Goal: Communication & Community: Share content

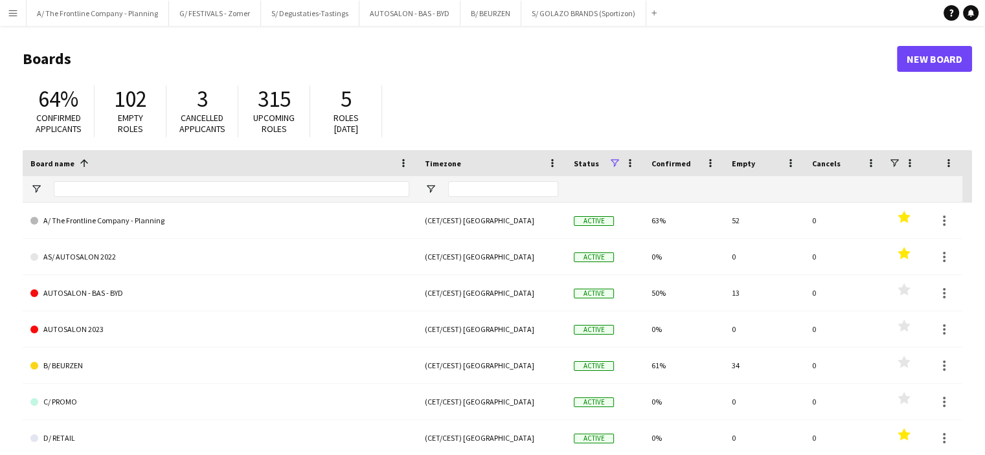
click at [16, 12] on app-icon "Menu" at bounding box center [13, 13] width 10 height 10
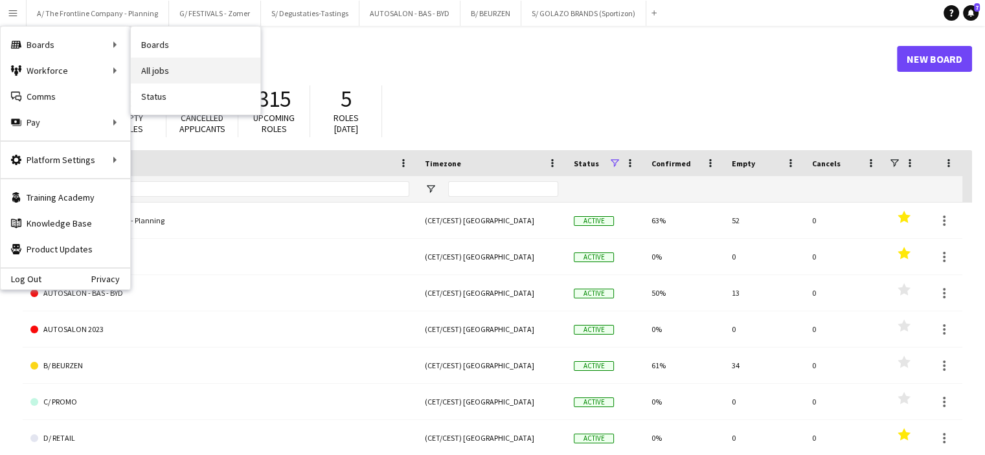
click at [145, 63] on link "All jobs" at bounding box center [196, 71] width 130 height 26
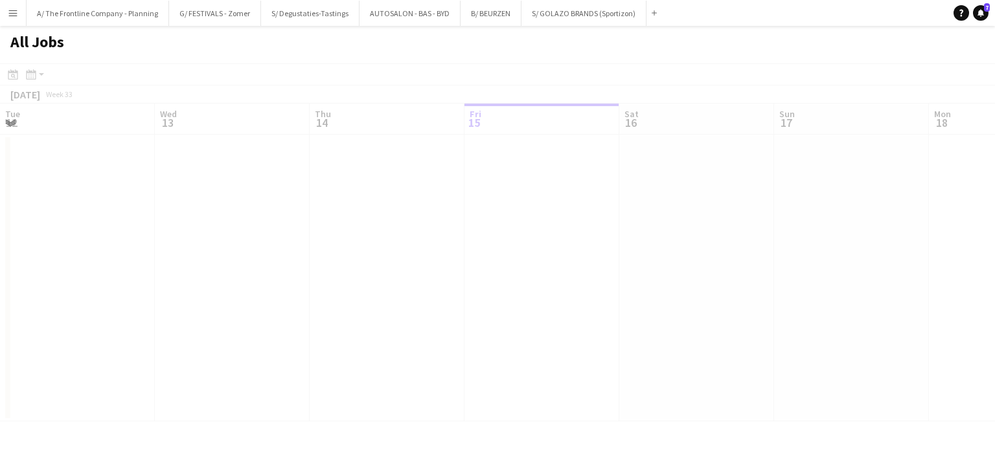
scroll to position [0, 310]
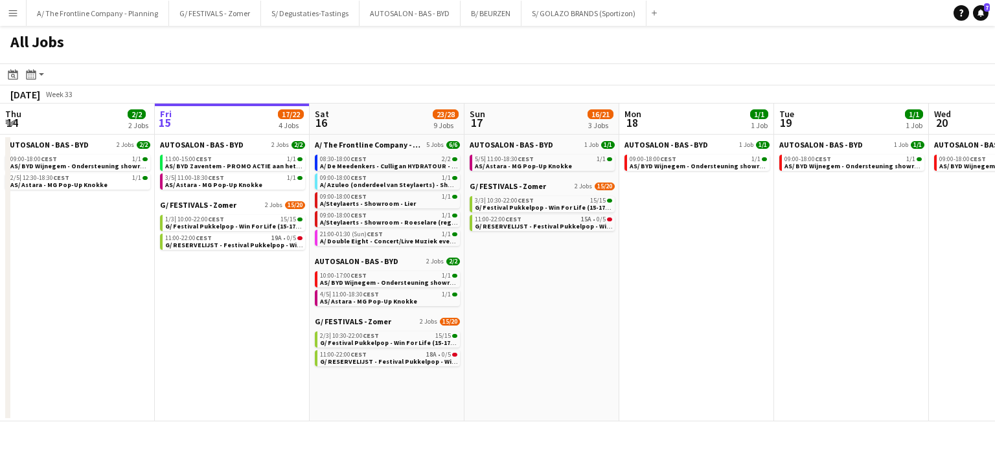
click at [13, 15] on app-icon "Menu" at bounding box center [13, 13] width 10 height 10
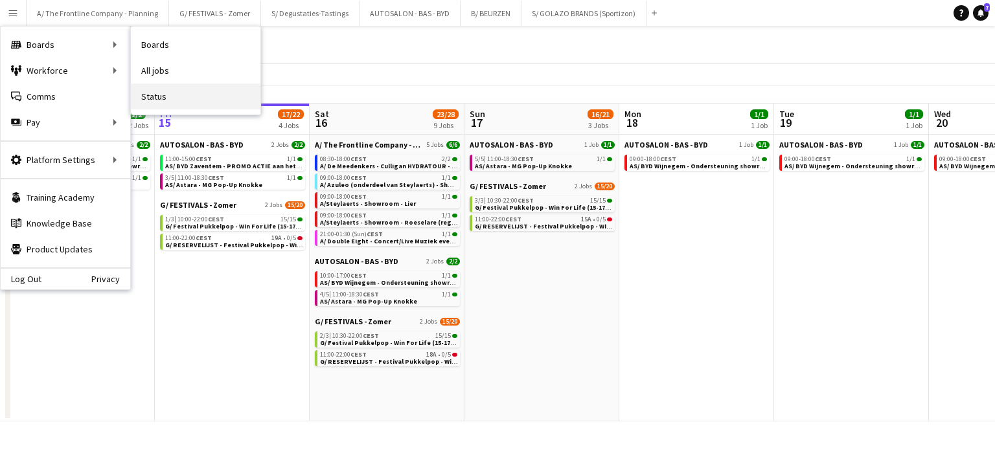
click at [166, 98] on link "Status" at bounding box center [196, 97] width 130 height 26
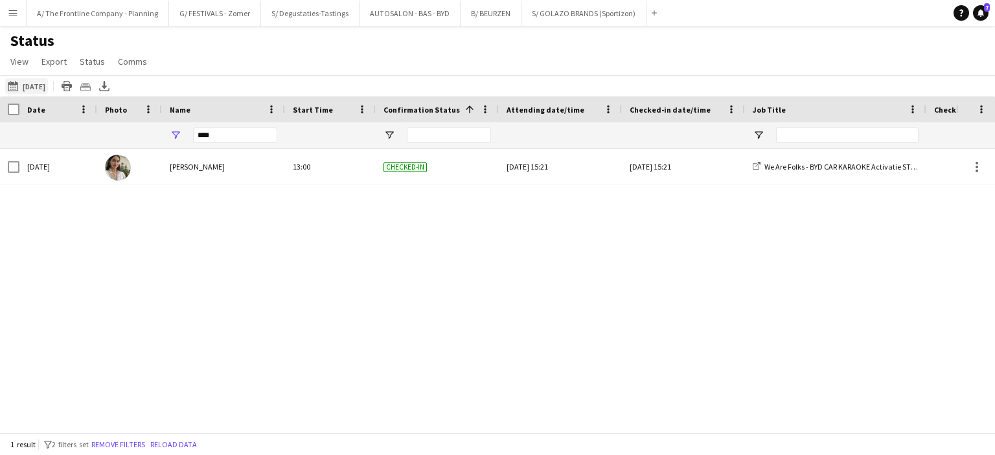
click at [38, 84] on button "[DATE] to [DATE] [DATE]" at bounding box center [26, 86] width 43 height 16
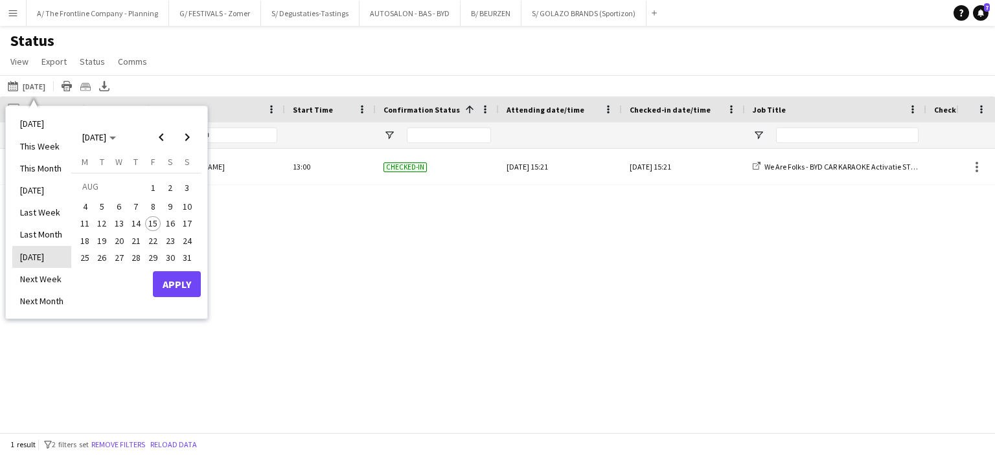
click at [40, 252] on li "[DATE]" at bounding box center [41, 257] width 59 height 22
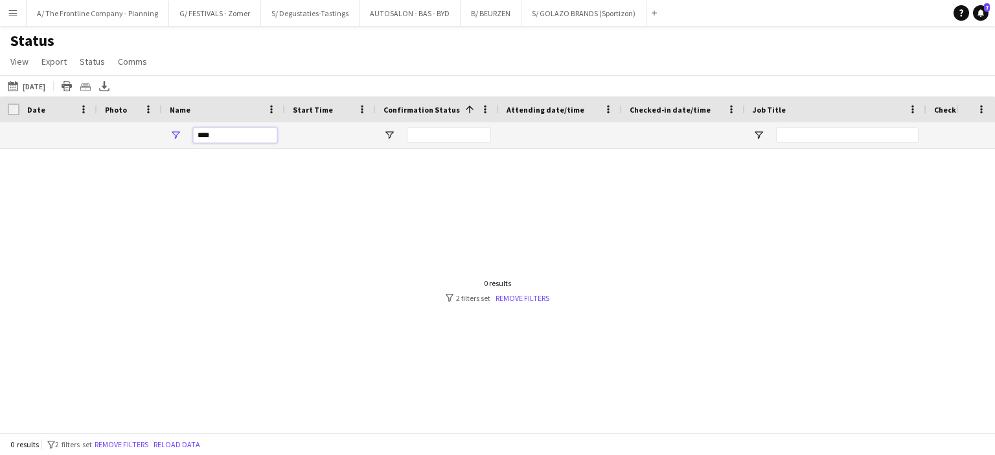
drag, startPoint x: 253, startPoint y: 141, endPoint x: 140, endPoint y: 157, distance: 113.7
click at [140, 157] on div "Crew Shift Details Date Photo Name" at bounding box center [497, 264] width 995 height 336
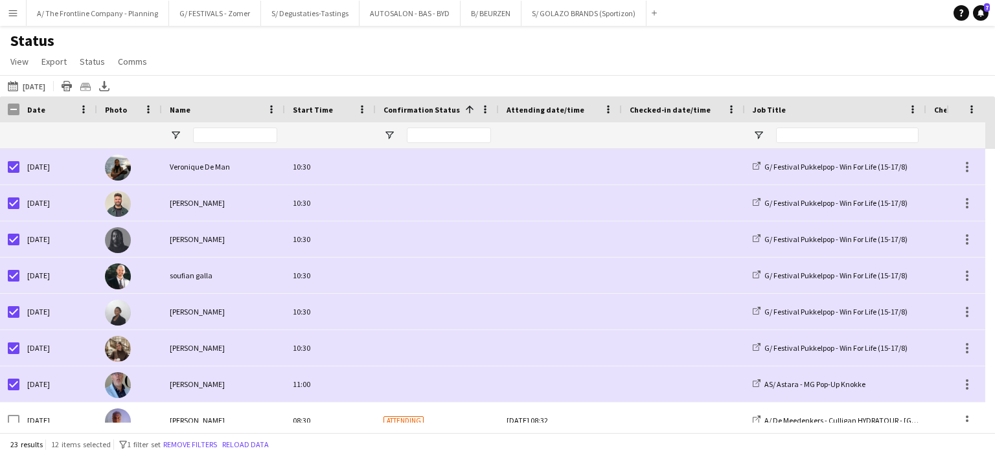
click at [857, 45] on div "Status View Views Default view New view Update view Delete view Edit name Custo…" at bounding box center [497, 53] width 995 height 44
click at [121, 66] on span "Comms" at bounding box center [132, 62] width 29 height 12
click at [141, 89] on span "Send notification" at bounding box center [155, 90] width 66 height 12
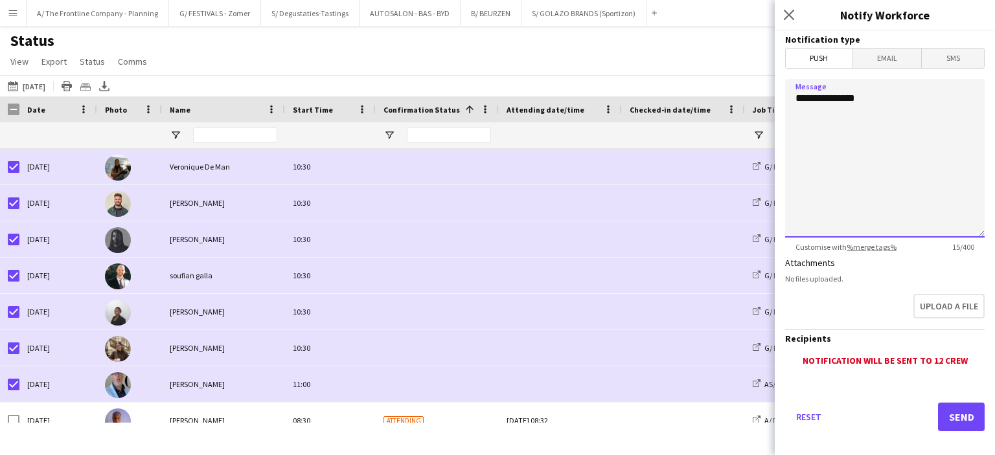
drag, startPoint x: 819, startPoint y: 106, endPoint x: 517, endPoint y: 95, distance: 302.6
click at [517, 95] on body "Menu Boards Boards Boards All jobs Status Workforce Workforce My Workforce Recr…" at bounding box center [497, 227] width 995 height 455
paste textarea "**********"
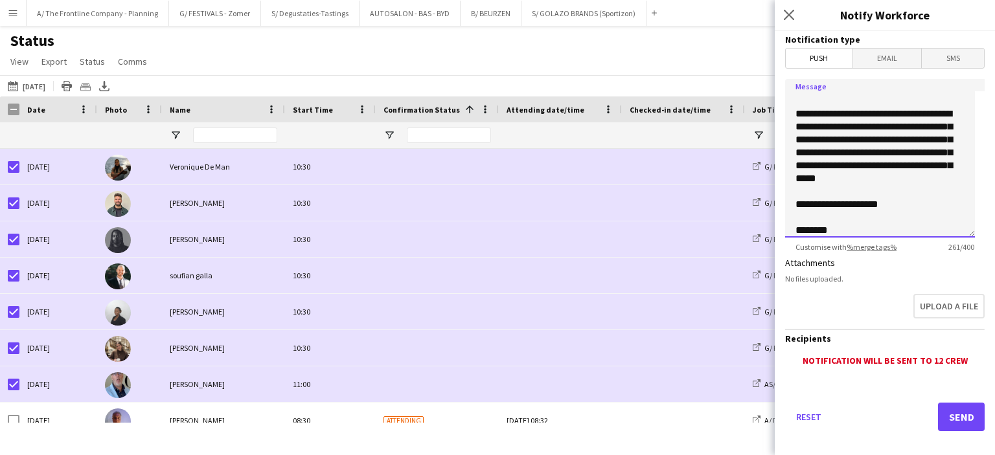
type textarea "**********"
click at [952, 418] on button "Send" at bounding box center [961, 417] width 47 height 28
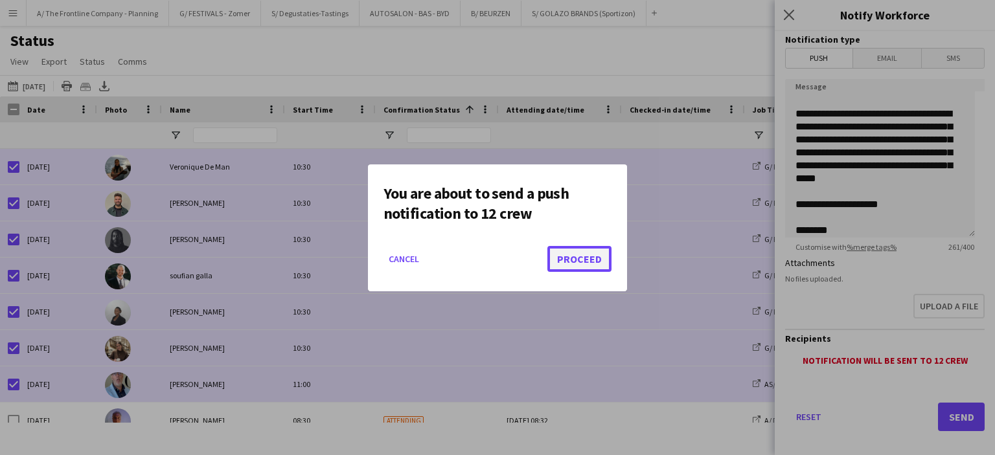
click at [585, 251] on button "Proceed" at bounding box center [579, 259] width 64 height 26
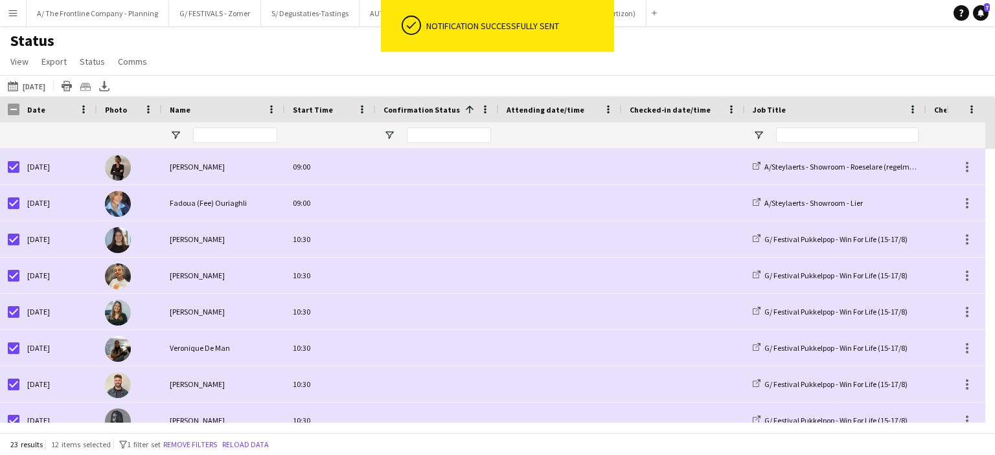
click at [412, 83] on div "[DATE] to [DATE] [DATE] [DATE] This Week This Month [DATE] Last Week Last Month…" at bounding box center [497, 85] width 995 height 21
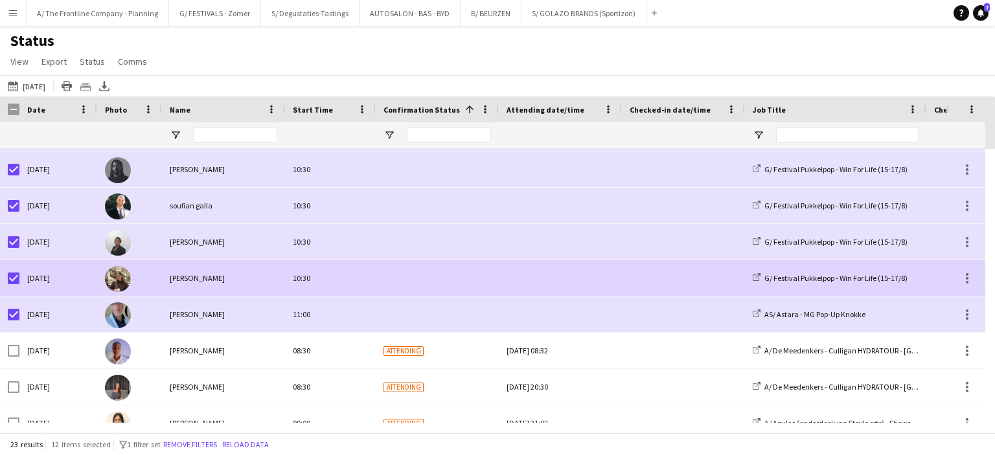
scroll to position [253, 0]
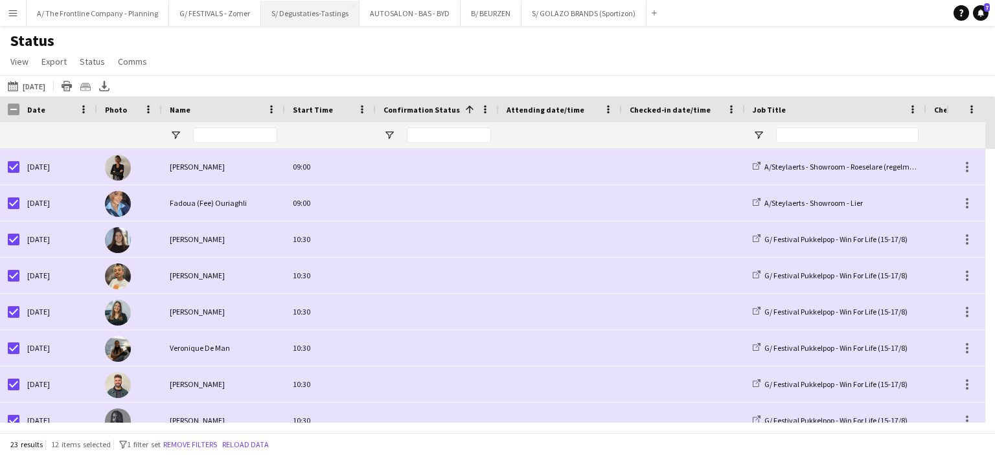
click at [333, 17] on button "S/ Degustaties-Tastings Close" at bounding box center [310, 13] width 98 height 25
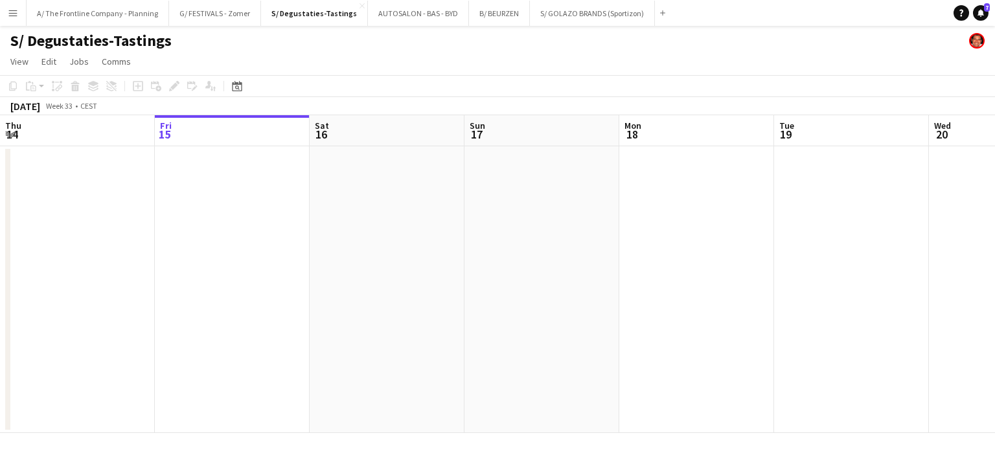
click at [411, 95] on app-toolbar "Copy Paste Paste Ctrl+V Paste with crew Ctrl+Shift+V Paste linked Job [GEOGRAPH…" at bounding box center [497, 86] width 995 height 22
click at [10, 14] on app-icon "Menu" at bounding box center [13, 13] width 10 height 10
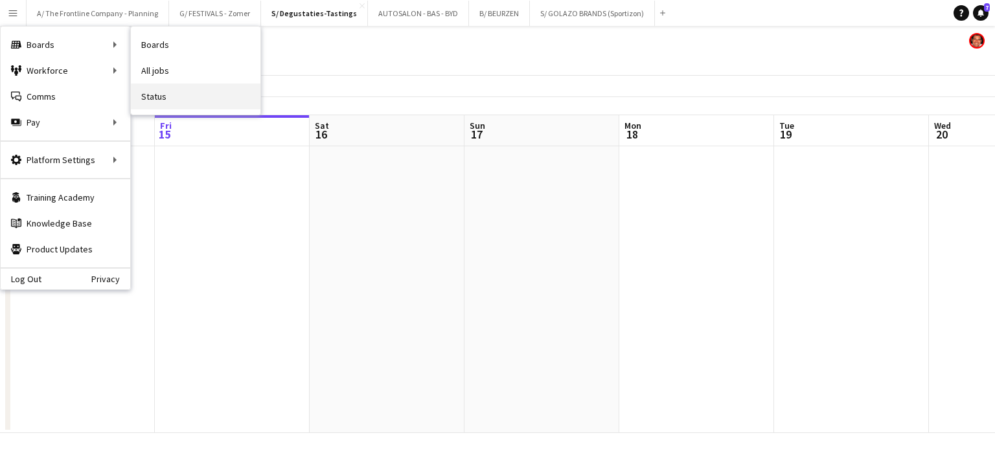
click at [155, 96] on link "Status" at bounding box center [196, 97] width 130 height 26
